Goal: Information Seeking & Learning: Learn about a topic

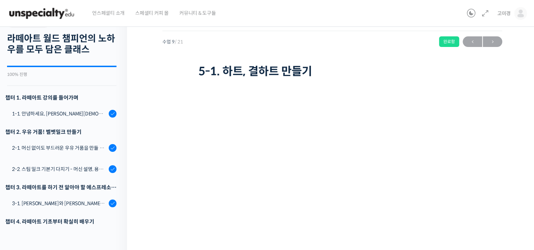
scroll to position [300, 0]
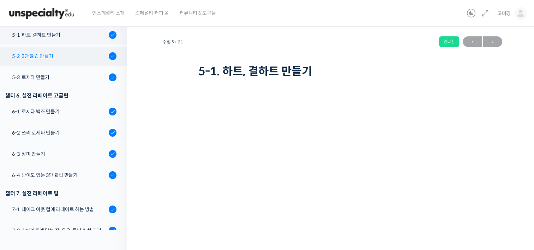
click at [32, 48] on link "5-2. 3단 튤립 만들기" at bounding box center [61, 56] width 131 height 19
click at [34, 54] on div "5-2. 3단 튤립 만들기" at bounding box center [59, 56] width 95 height 8
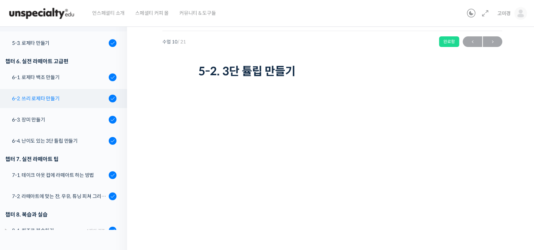
scroll to position [440, 0]
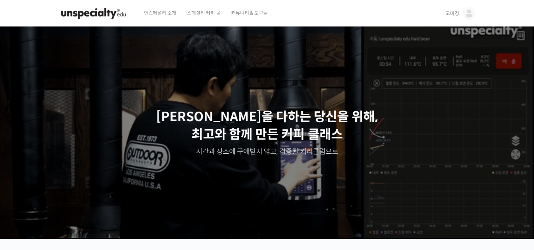
click at [454, 12] on span "고미경" at bounding box center [451, 13] width 13 height 6
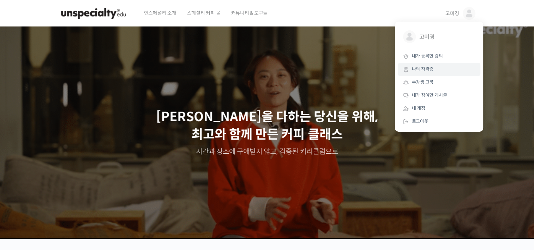
click at [423, 70] on span "나의 자격증" at bounding box center [423, 69] width 22 height 6
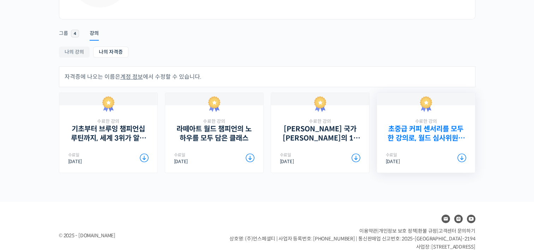
scroll to position [106, 0]
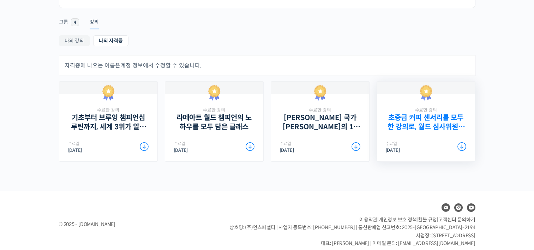
click at [425, 119] on link "초중급 커피 센서리를 모두 한 강의로, 월드 심사위원의 센서리 클래스" at bounding box center [426, 122] width 80 height 18
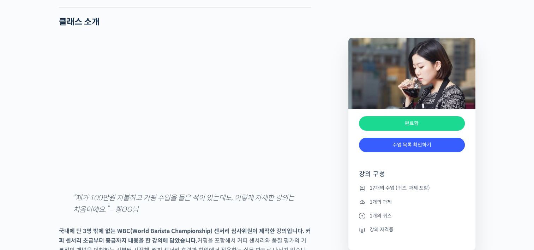
scroll to position [1024, 0]
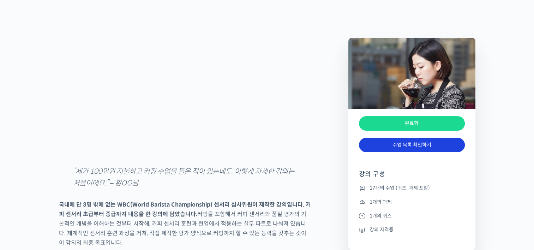
click at [416, 147] on link "수업 목록 확인하기" at bounding box center [412, 145] width 106 height 14
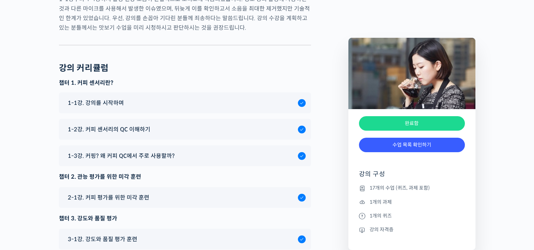
scroll to position [4547, 0]
click at [109, 97] on span "1-1강. 강의를 시작하며" at bounding box center [96, 102] width 56 height 10
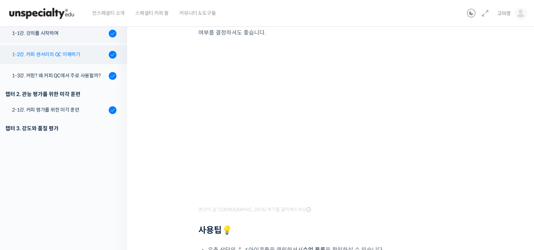
click at [62, 56] on div "1-2강. 커피 센서리의 QC 이해하기" at bounding box center [59, 54] width 95 height 8
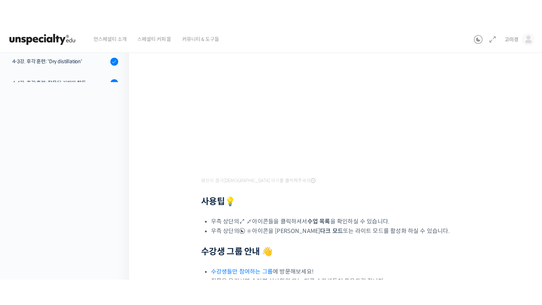
scroll to position [176, 0]
